Goal: Task Accomplishment & Management: Use online tool/utility

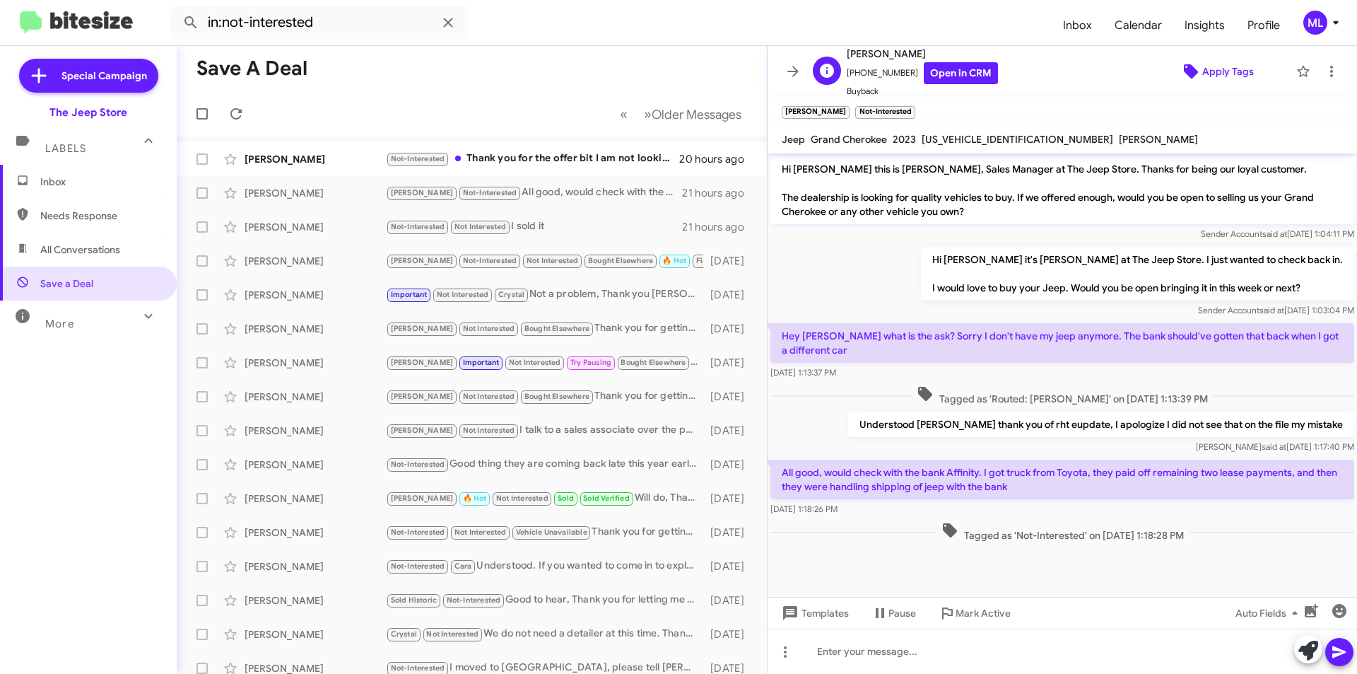
click at [1232, 80] on span "Apply Tags" at bounding box center [1228, 71] width 52 height 25
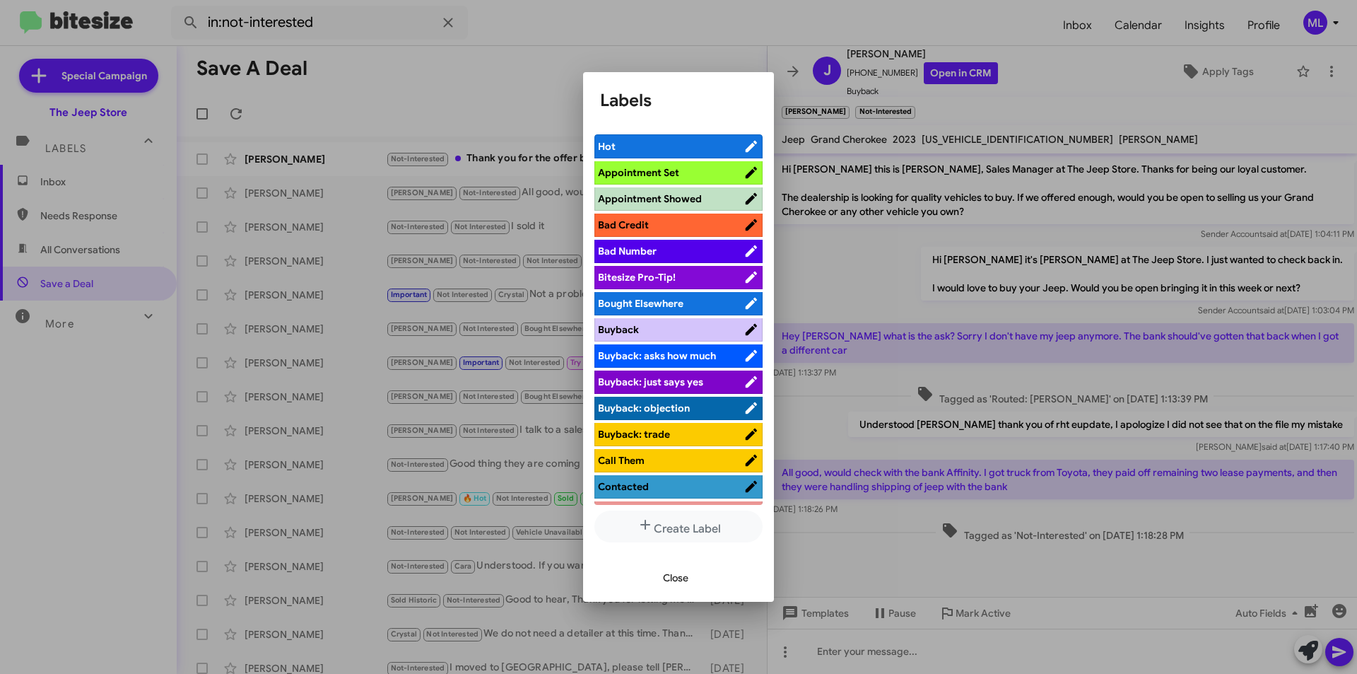
scroll to position [283, 0]
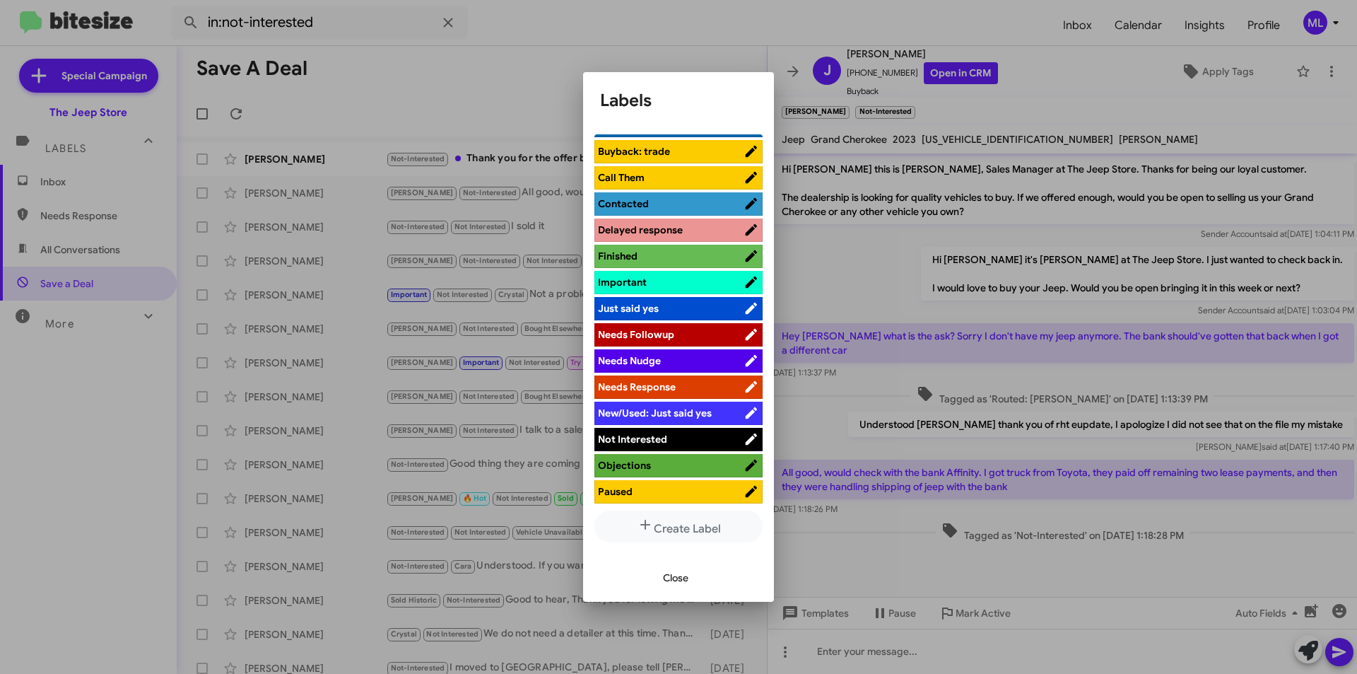
click at [687, 432] on span "Not Interested" at bounding box center [671, 439] width 146 height 14
click at [656, 579] on button "Close" at bounding box center [676, 577] width 48 height 25
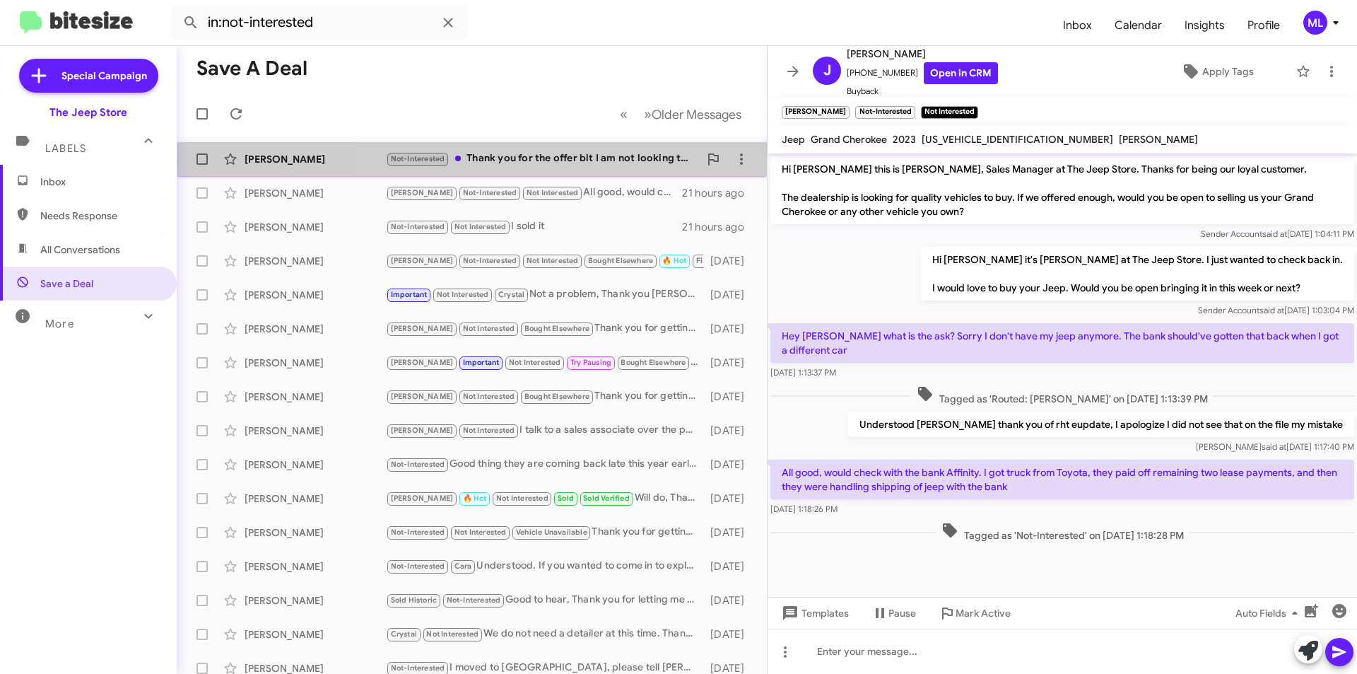
click at [629, 158] on div "Not-Interested Thank you for the offer bit I am not looking to sell at this time" at bounding box center [542, 159] width 313 height 16
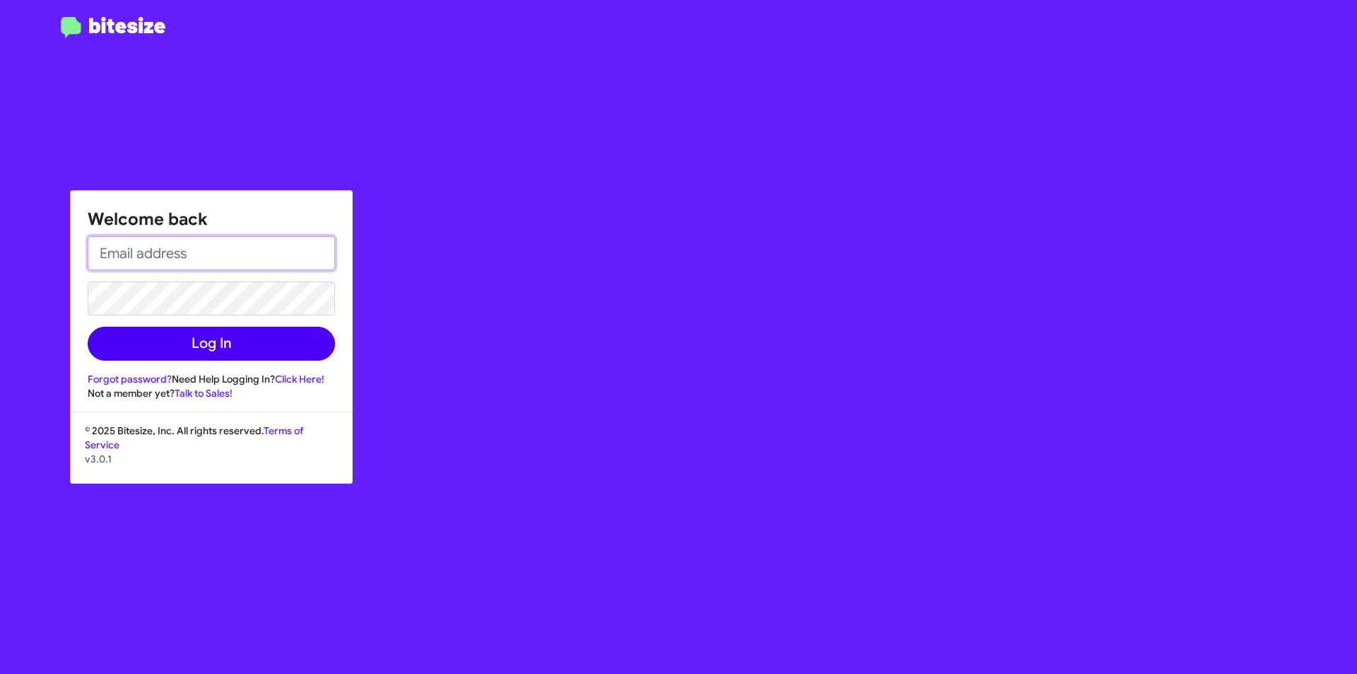
type input "[EMAIL_ADDRESS][DOMAIN_NAME]"
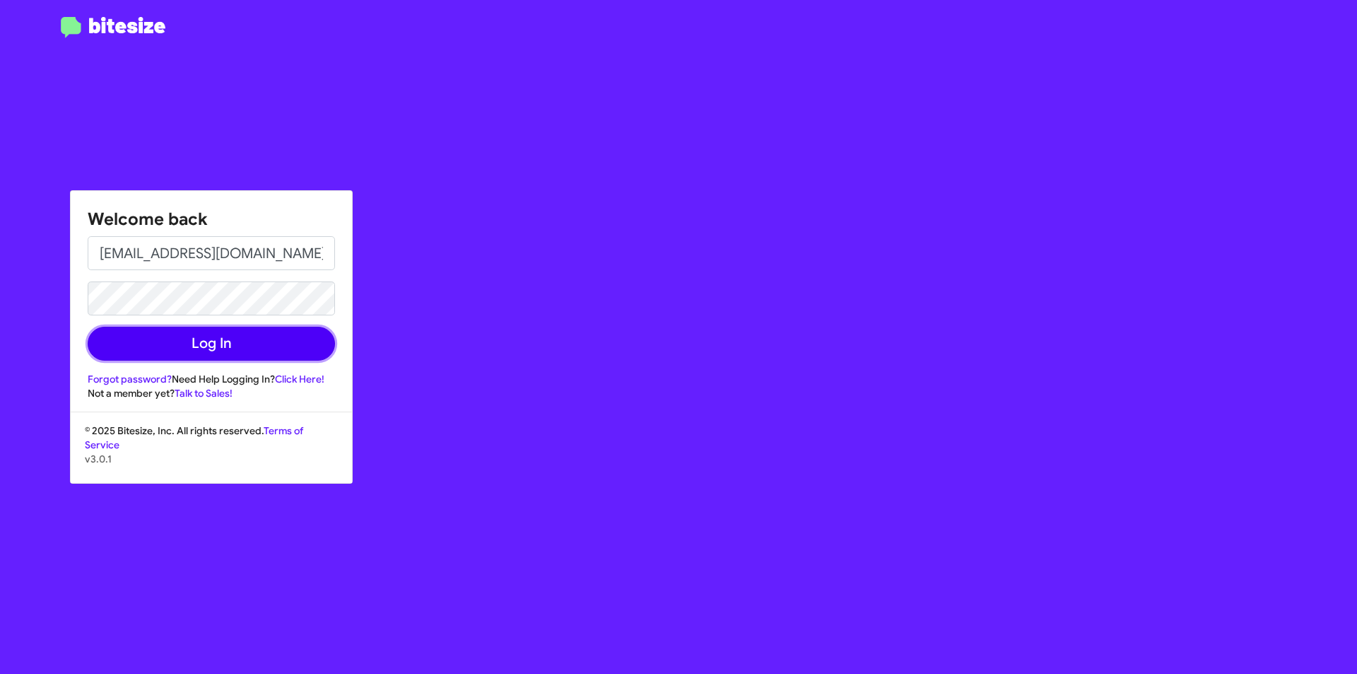
click at [240, 344] on button "Log In" at bounding box center [211, 344] width 247 height 34
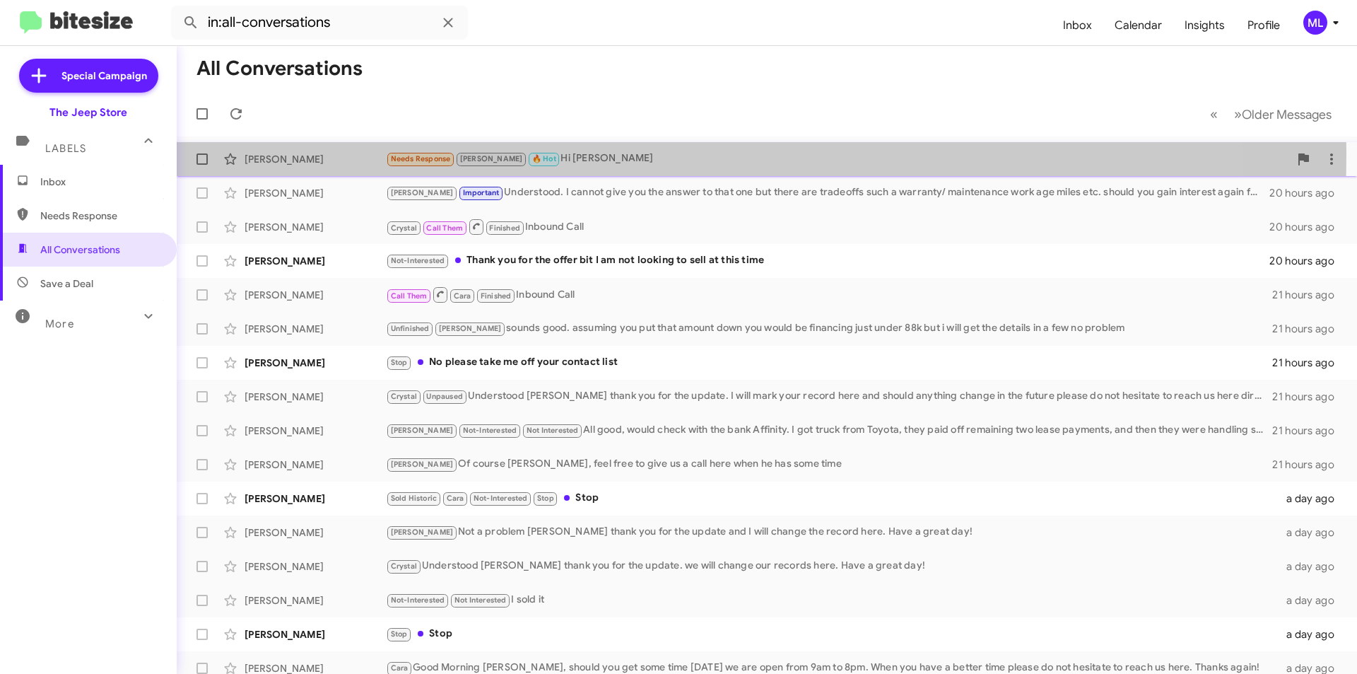
click at [307, 153] on div "[PERSON_NAME]" at bounding box center [315, 159] width 141 height 14
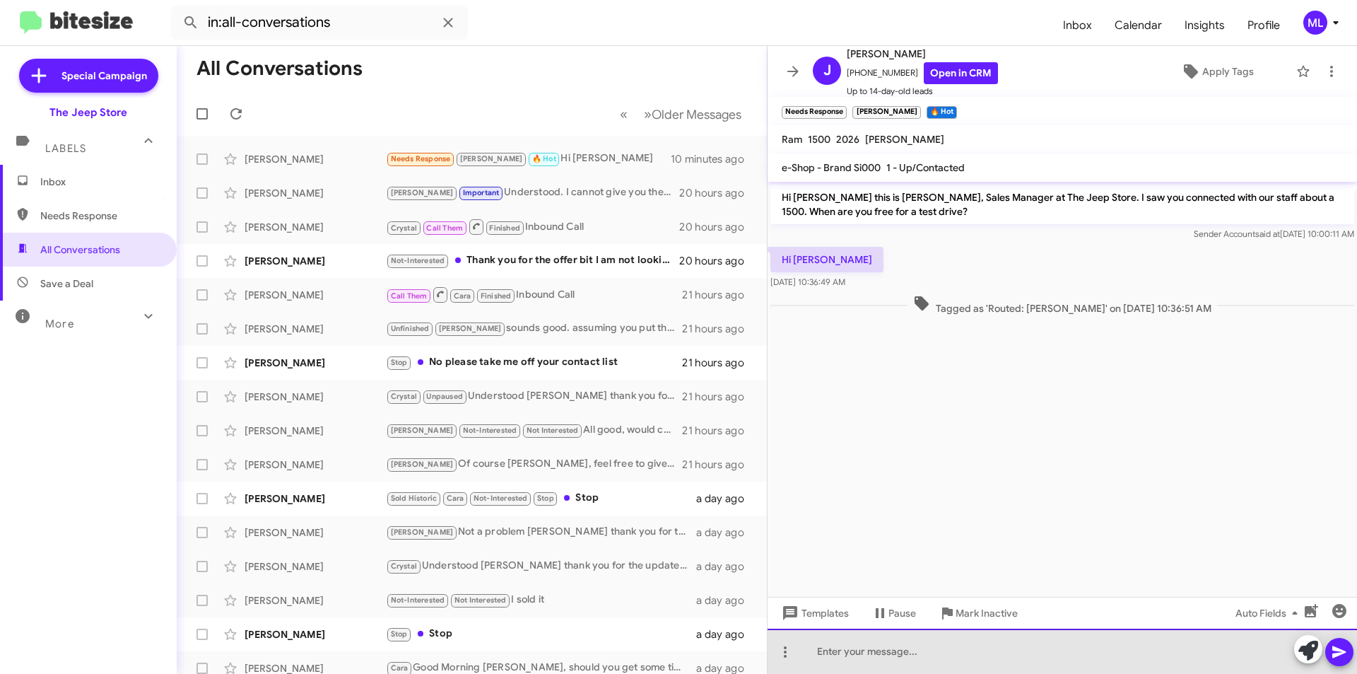
click at [874, 640] on div at bounding box center [1063, 650] width 590 height 45
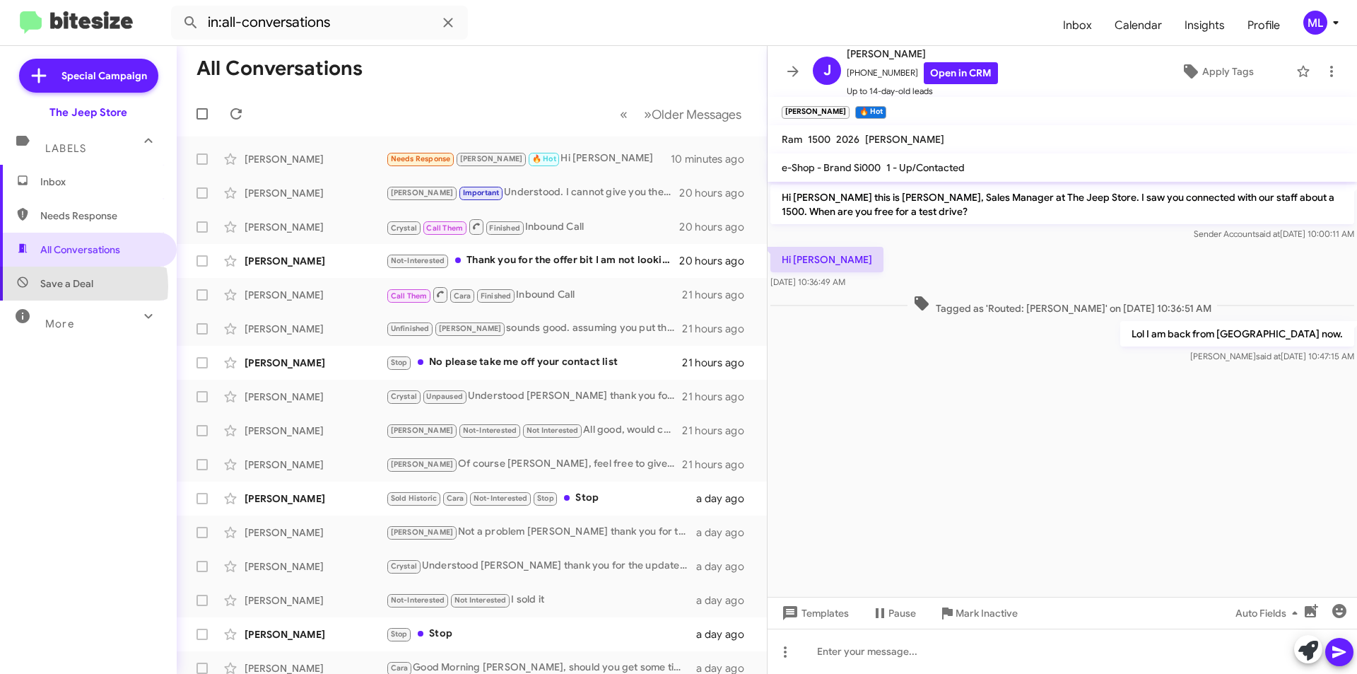
click at [65, 286] on span "Save a Deal" at bounding box center [66, 283] width 53 height 14
type input "in:not-interested"
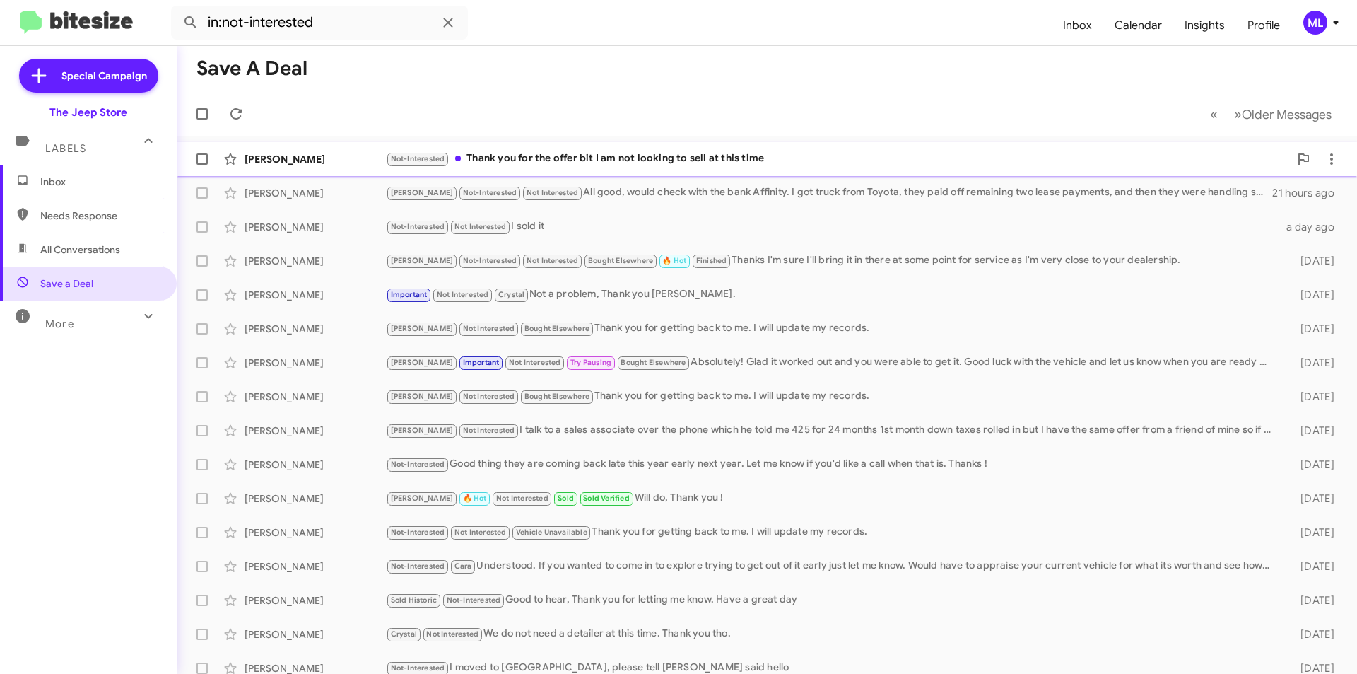
click at [631, 169] on div "[PERSON_NAME] Not-Interested Thank you for the offer bit I am not looking to se…" at bounding box center [767, 159] width 1158 height 28
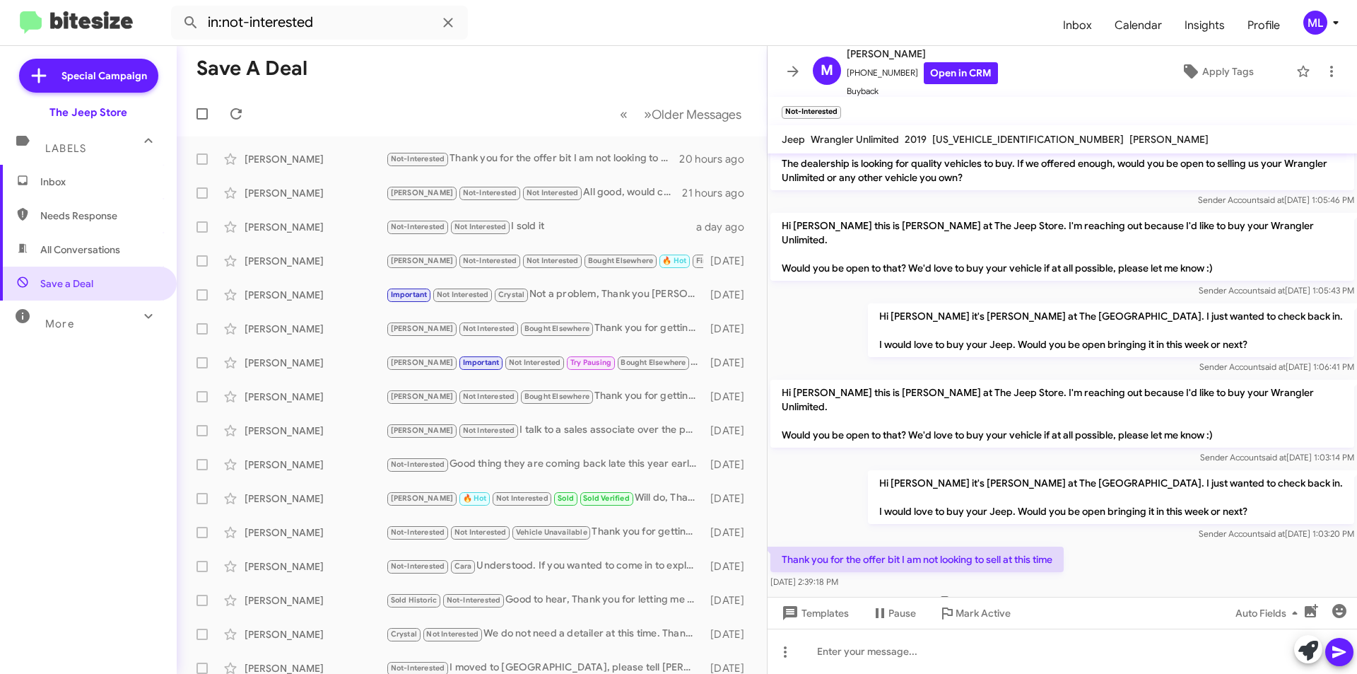
scroll to position [52, 0]
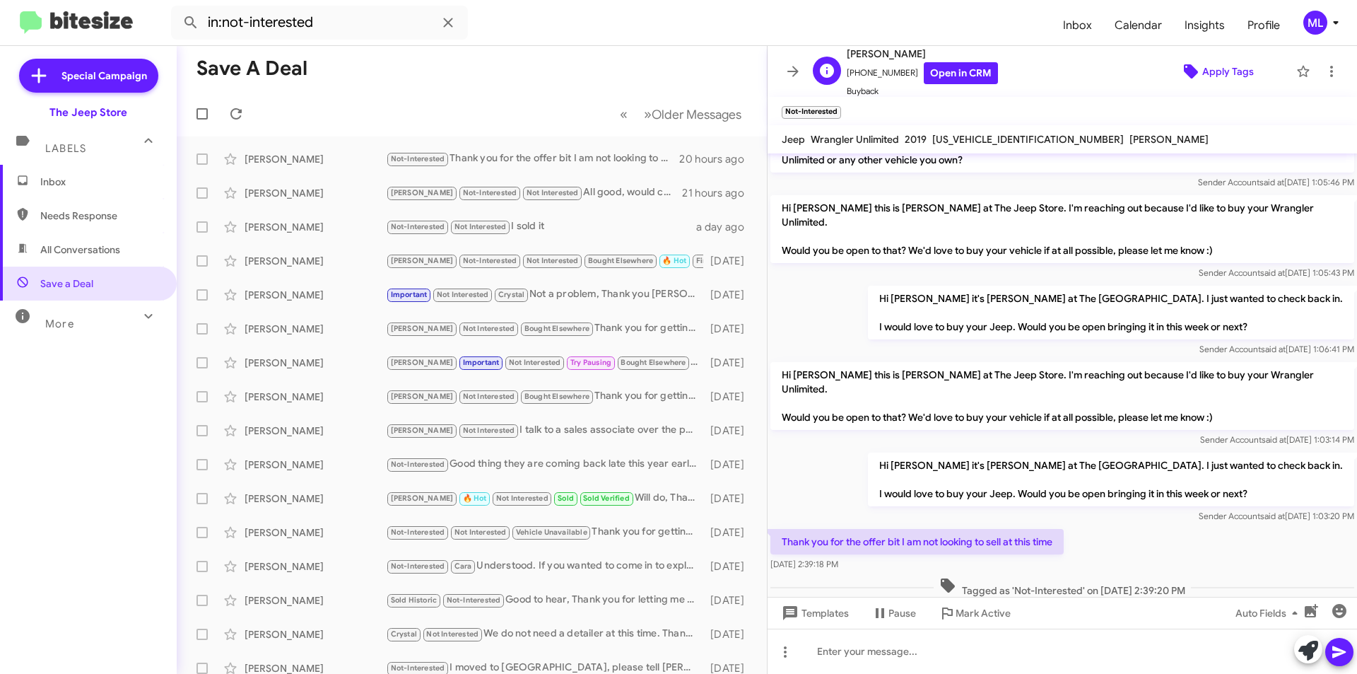
click at [1202, 65] on span "Apply Tags" at bounding box center [1228, 71] width 52 height 25
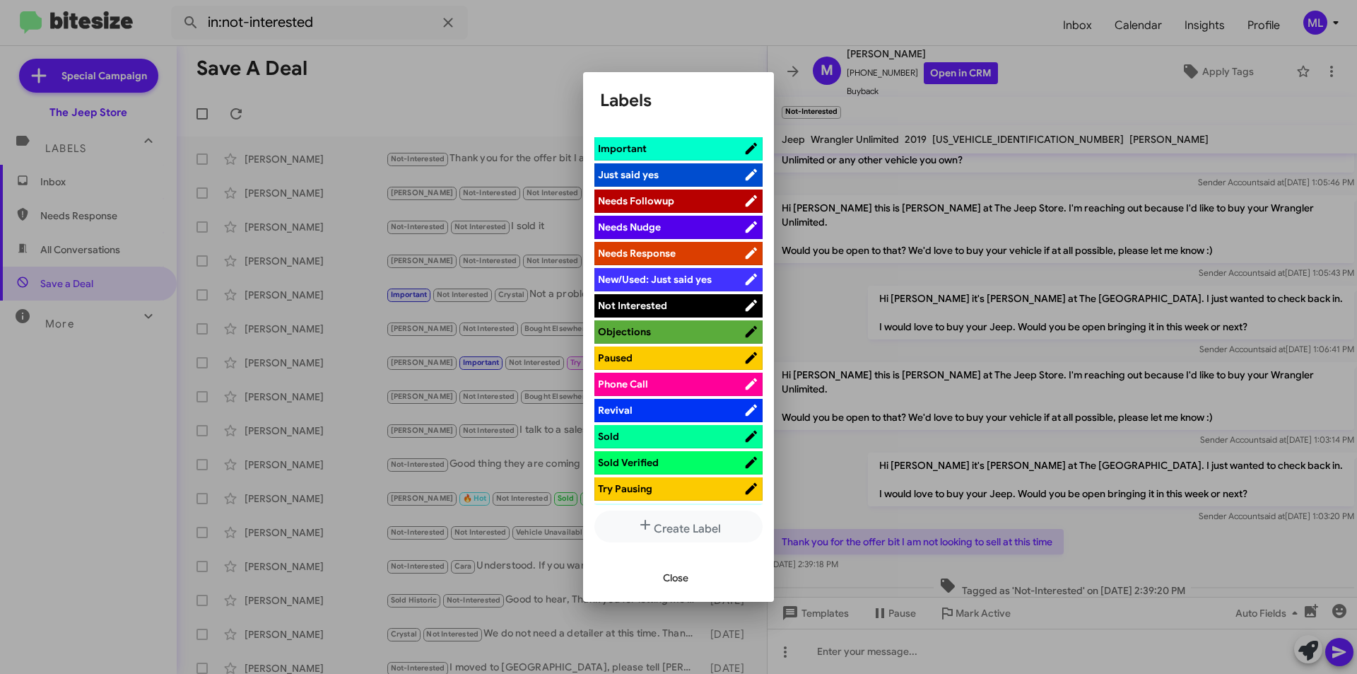
scroll to position [424, 0]
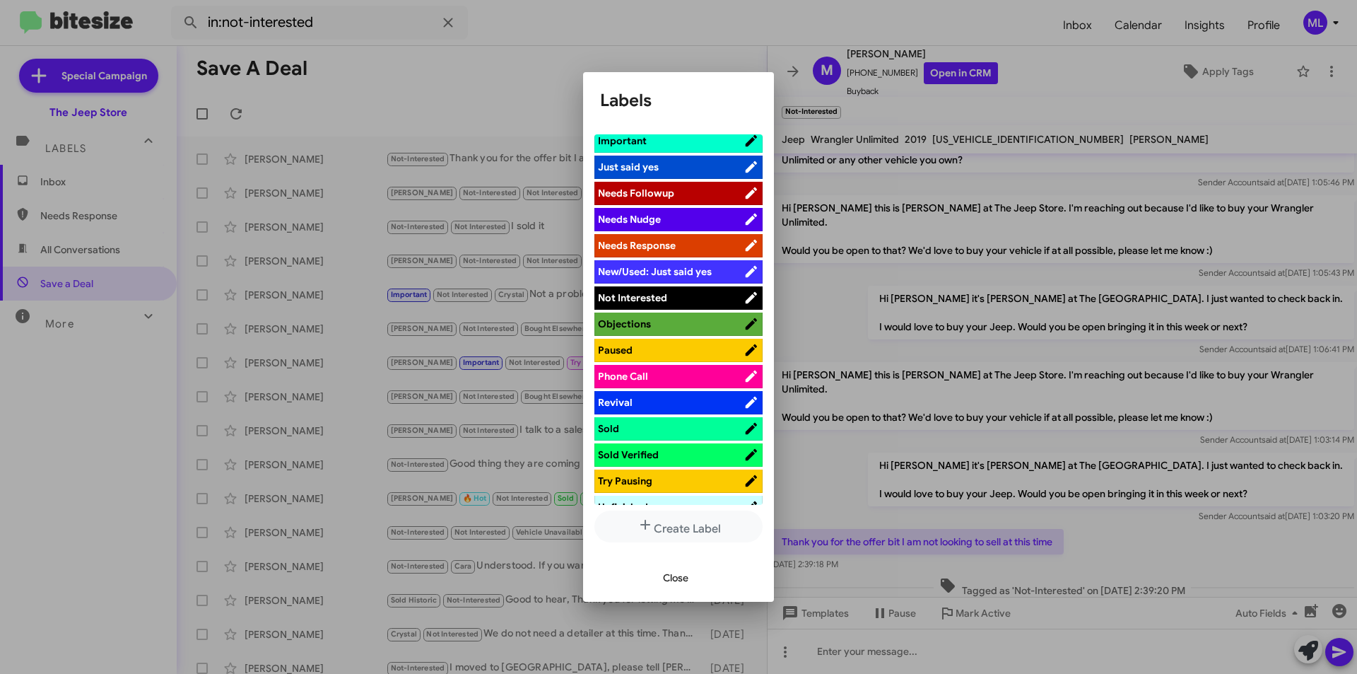
click at [669, 295] on span "Not Interested" at bounding box center [671, 298] width 146 height 14
click at [684, 570] on span "Close" at bounding box center [675, 577] width 25 height 25
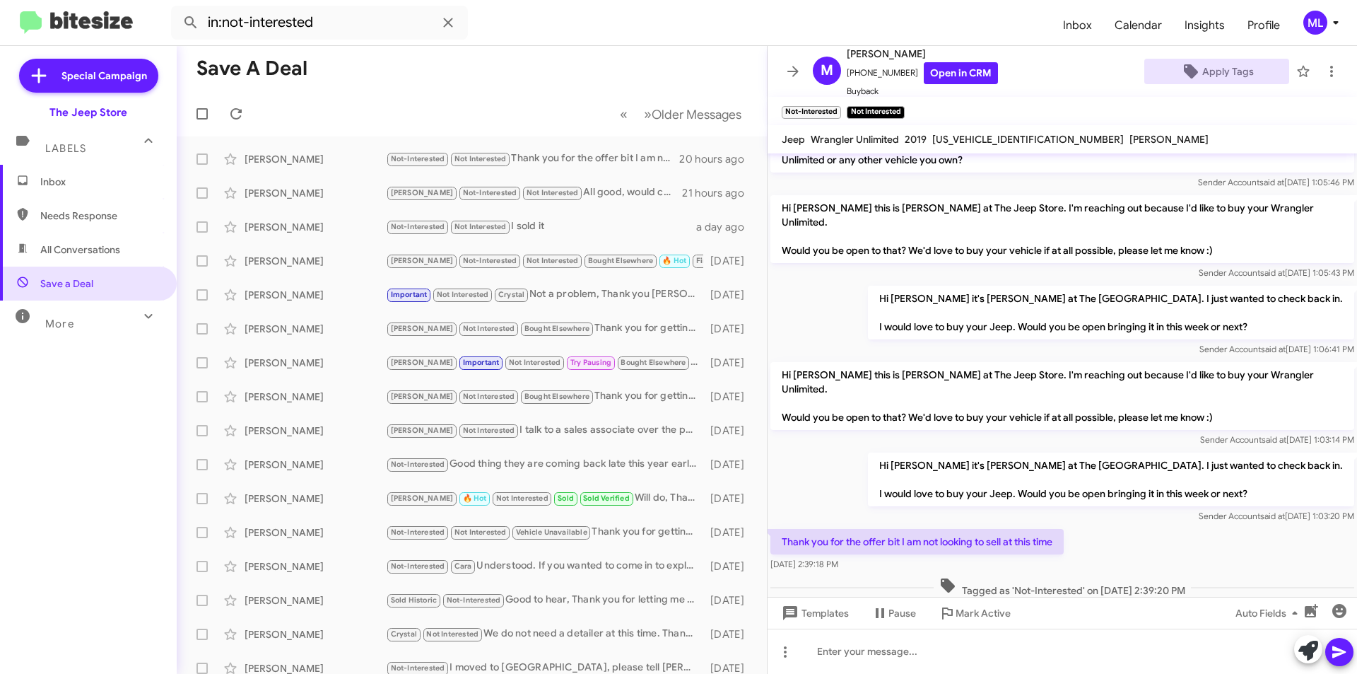
click at [104, 191] on span "Inbox" at bounding box center [88, 182] width 177 height 34
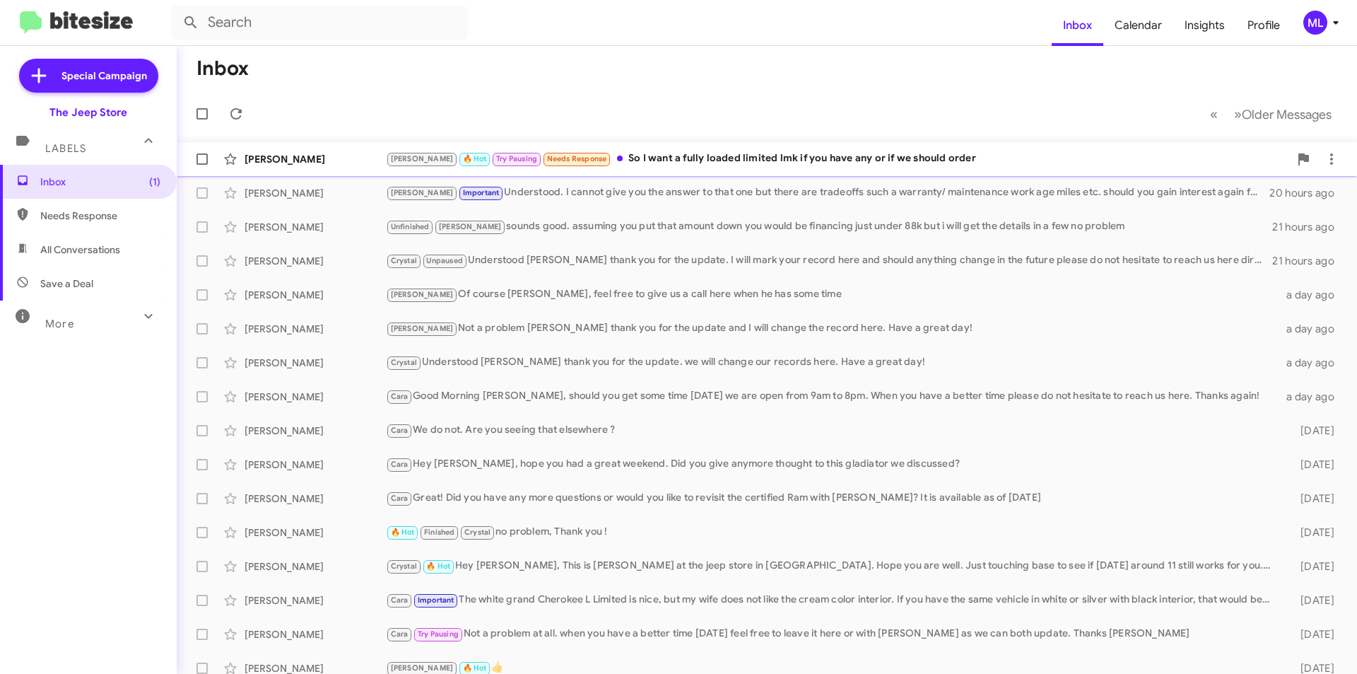
click at [695, 153] on div "[PERSON_NAME] 🔥 Hot Try Pausing Needs Response So I want a fully loaded limited…" at bounding box center [837, 159] width 903 height 16
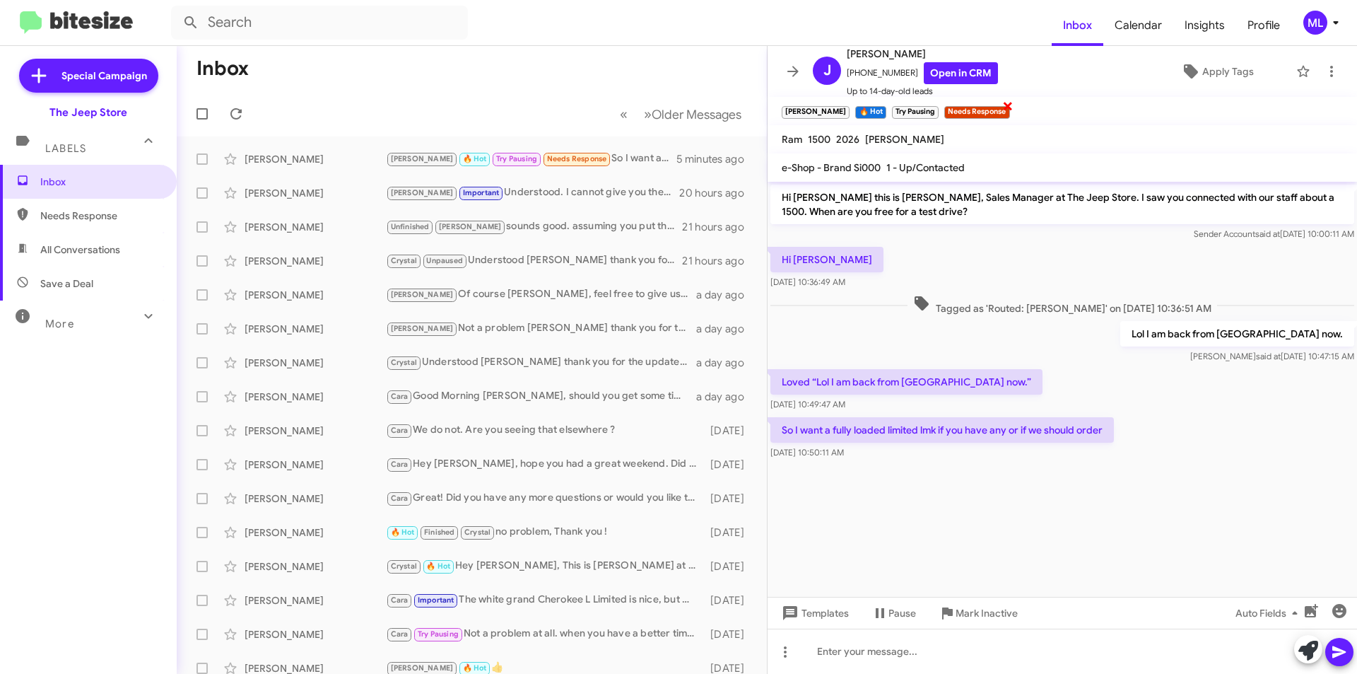
click at [1002, 111] on span "×" at bounding box center [1007, 105] width 11 height 17
click at [1211, 77] on span "Apply Tags" at bounding box center [1228, 71] width 52 height 25
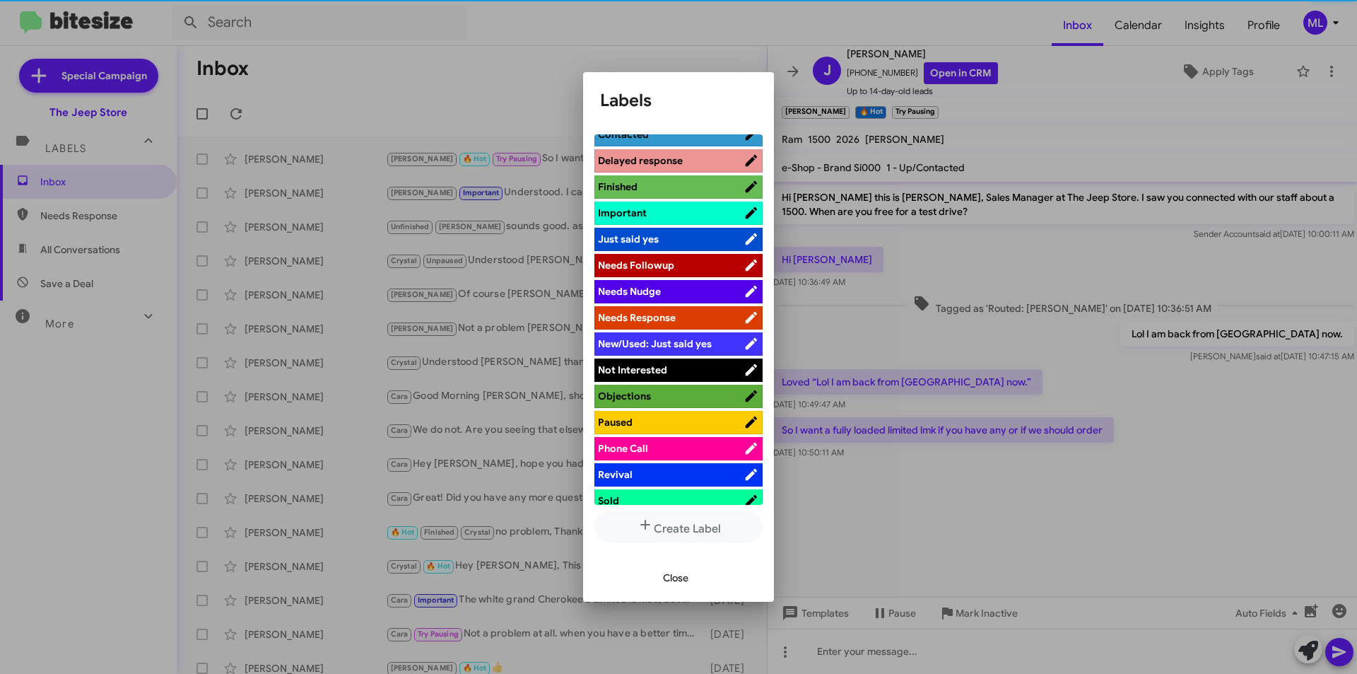
scroll to position [424, 0]
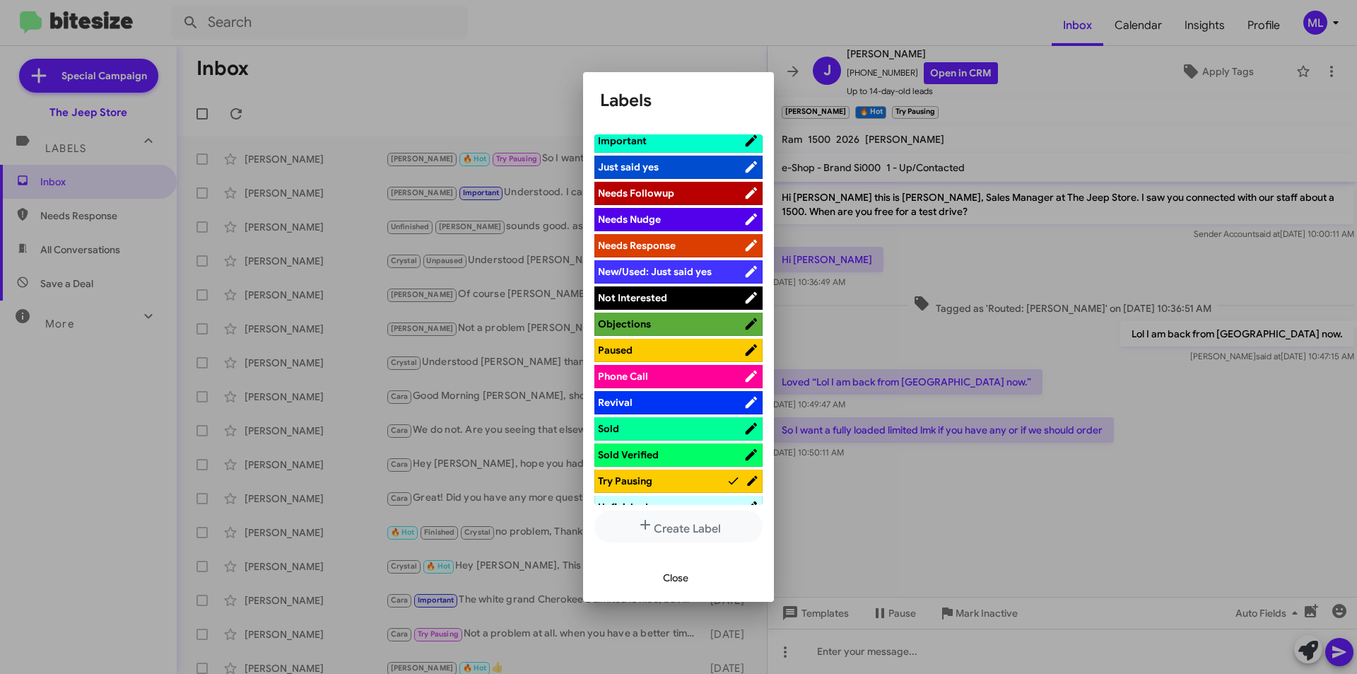
click at [676, 298] on span "Not Interested" at bounding box center [671, 298] width 146 height 14
click at [684, 580] on span "Close" at bounding box center [675, 577] width 25 height 25
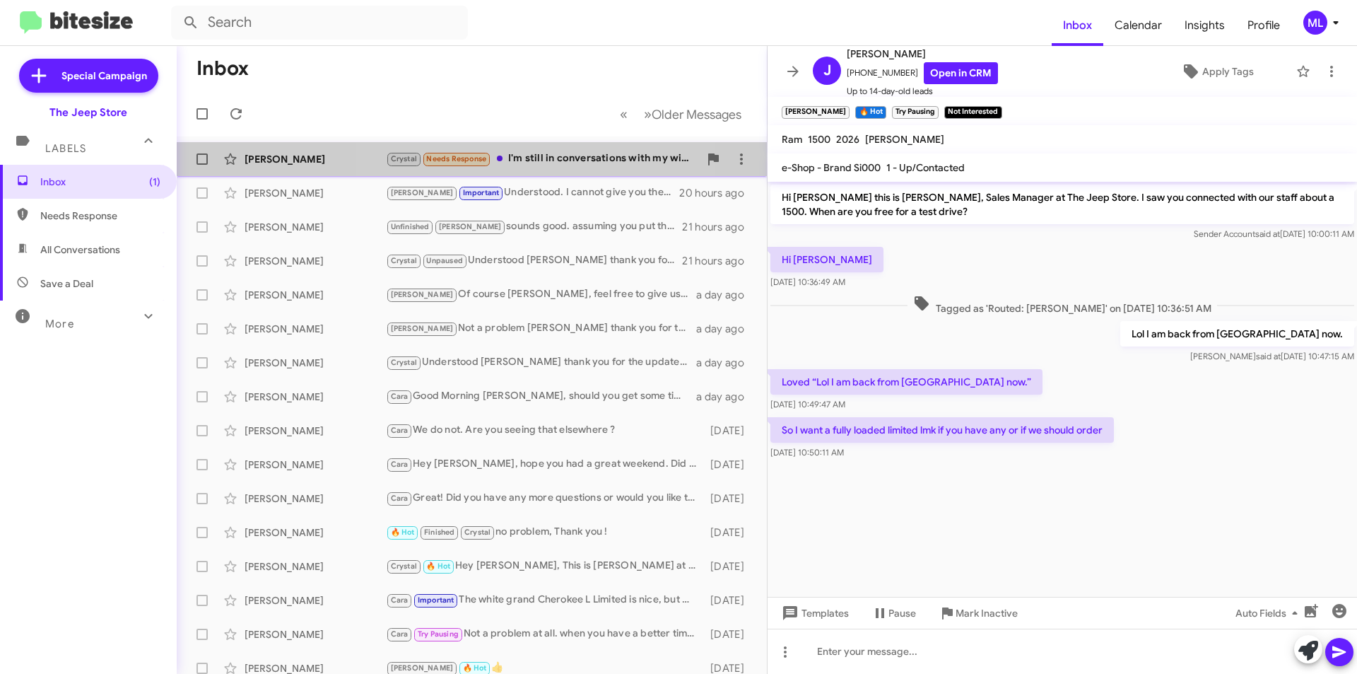
click at [529, 157] on div "Crystal Needs Response I'm still in conversations with my wife and when we can …" at bounding box center [542, 159] width 313 height 16
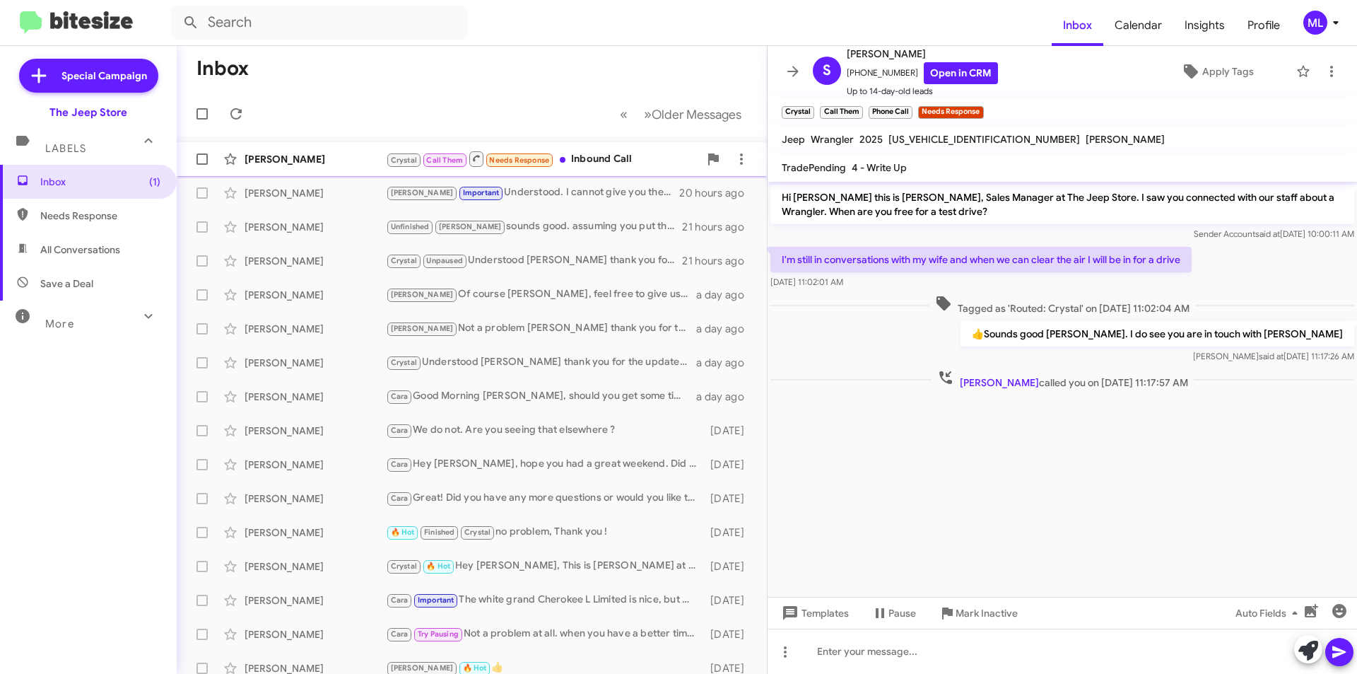
click at [578, 163] on div "Crystal Call Them Needs Response Inbound Call" at bounding box center [542, 159] width 313 height 18
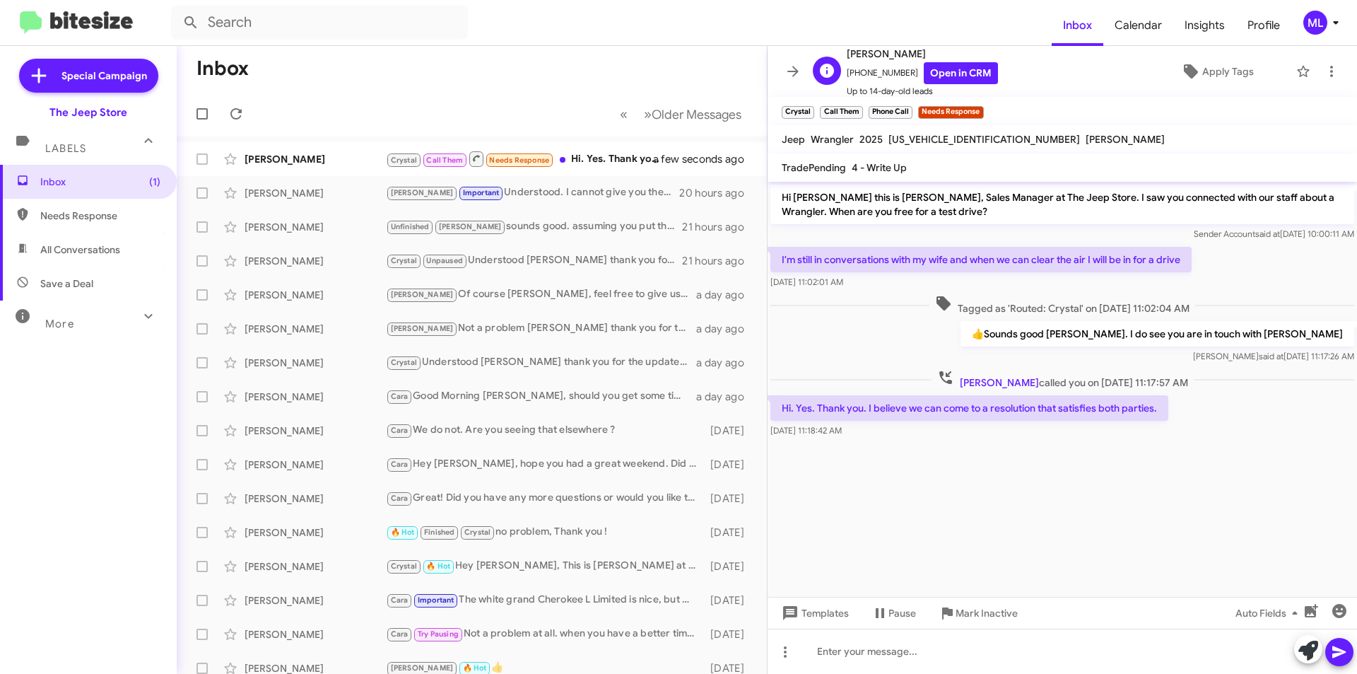
drag, startPoint x: 903, startPoint y: 71, endPoint x: 854, endPoint y: 80, distance: 50.3
click at [854, 80] on span "[PHONE_NUMBER] Open in CRM" at bounding box center [922, 73] width 151 height 22
copy span "2017839797"
